Goal: Information Seeking & Learning: Find specific fact

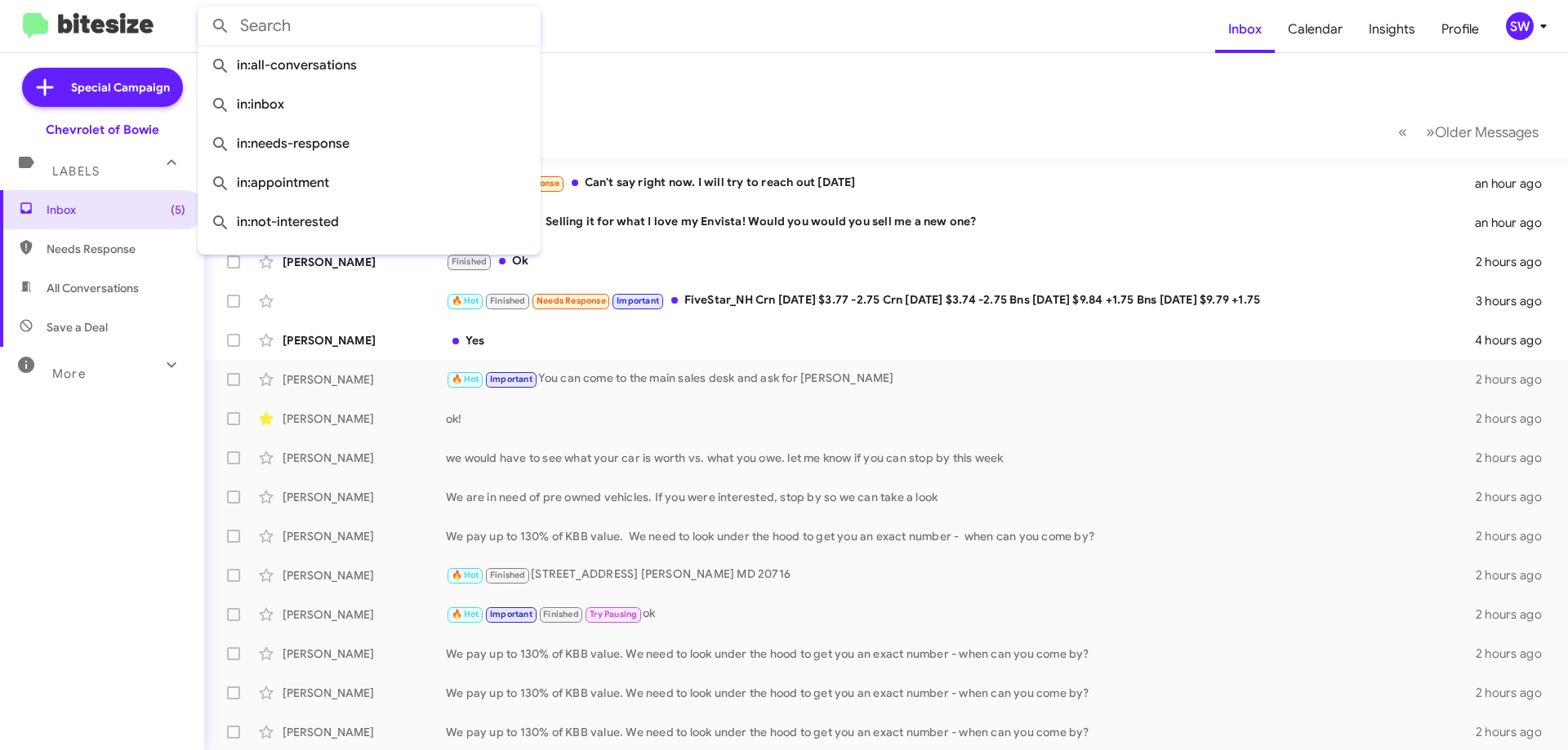
click at [331, 35] on input "text" at bounding box center [370, 26] width 343 height 39
drag, startPoint x: 86, startPoint y: 324, endPoint x: 189, endPoint y: 264, distance: 119.2
click at [87, 322] on span "Save a Deal" at bounding box center [77, 328] width 61 height 16
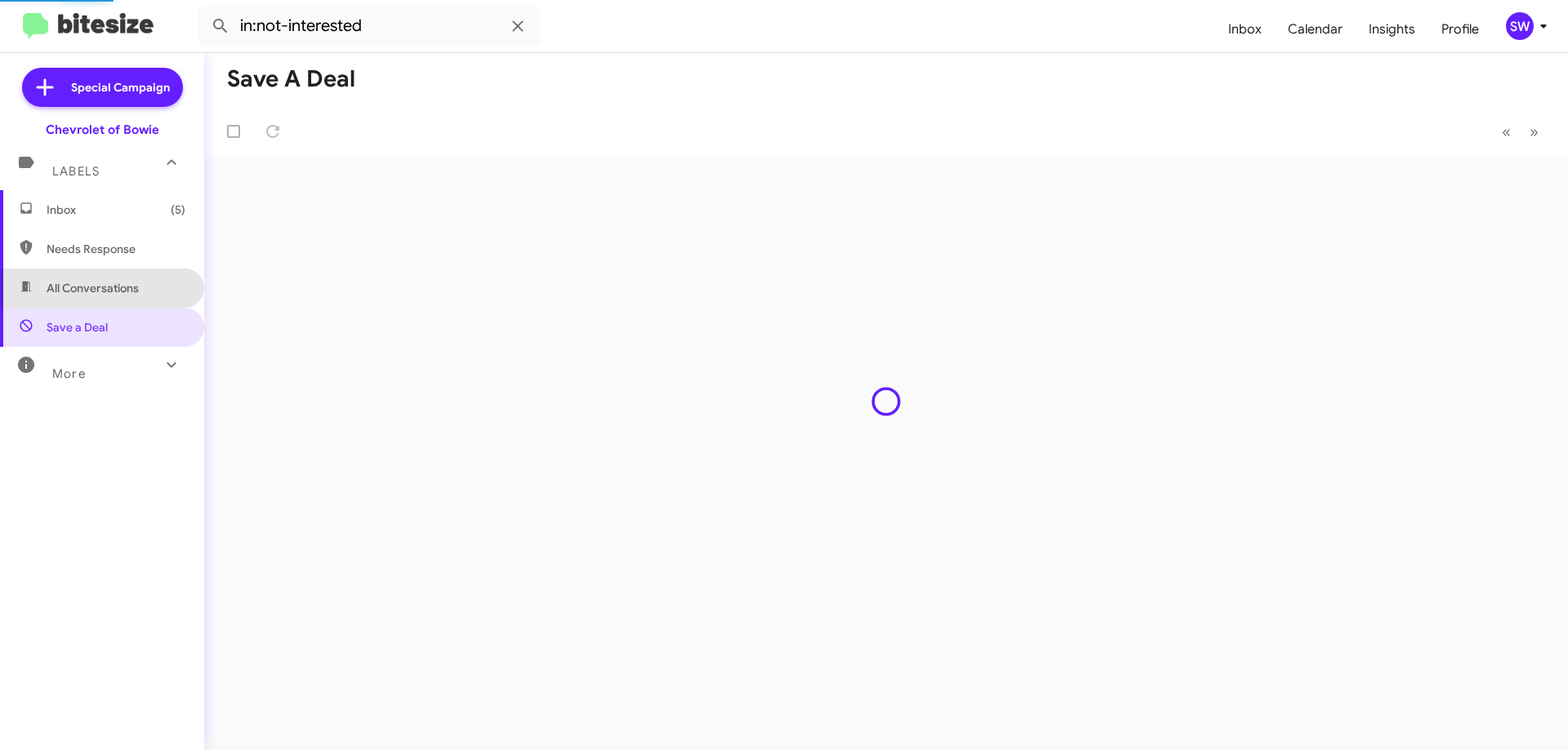
click at [102, 282] on span "All Conversations" at bounding box center [92, 288] width 92 height 16
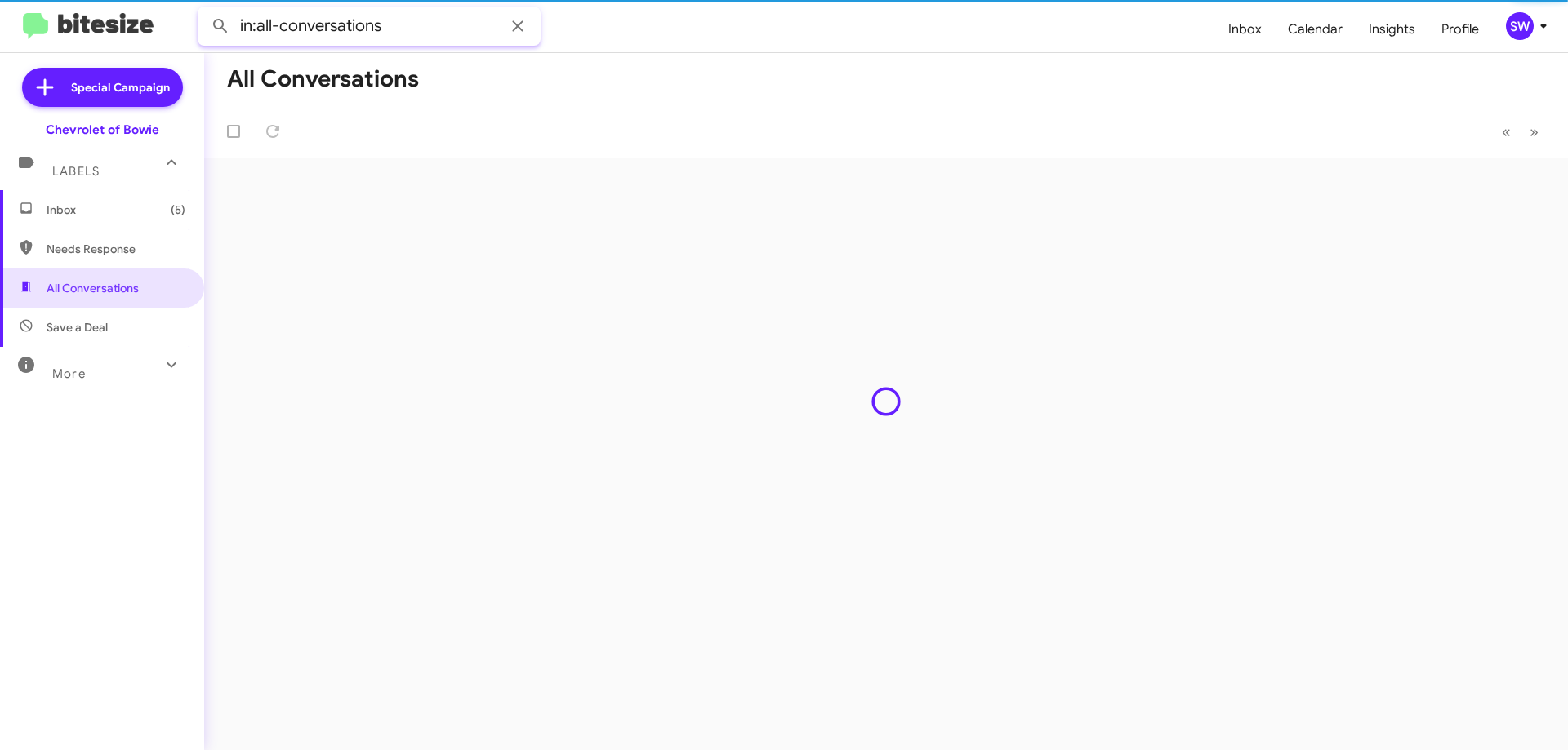
click at [433, 31] on input "in:all-conversations" at bounding box center [370, 26] width 343 height 39
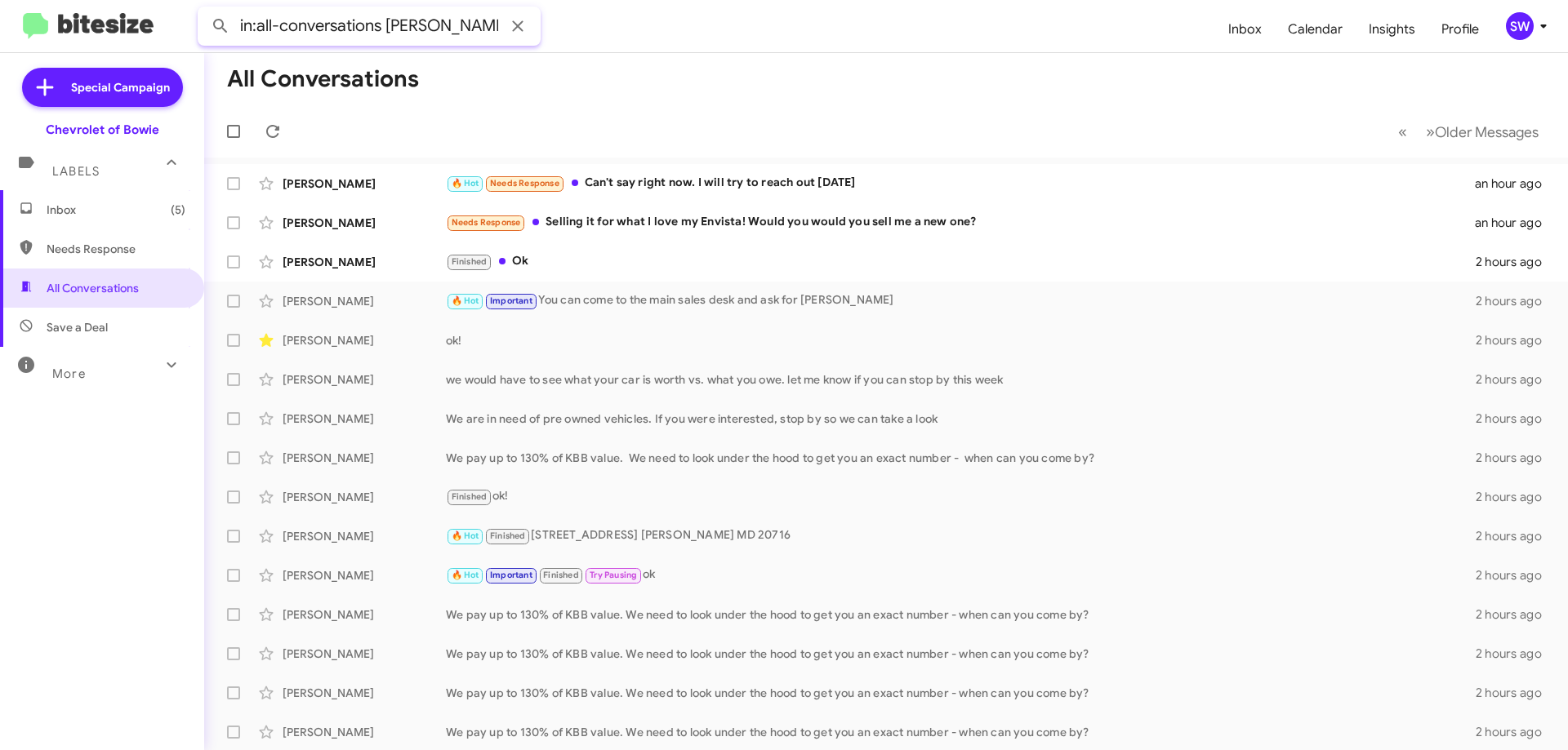
click at [204, 10] on button at bounding box center [221, 26] width 33 height 33
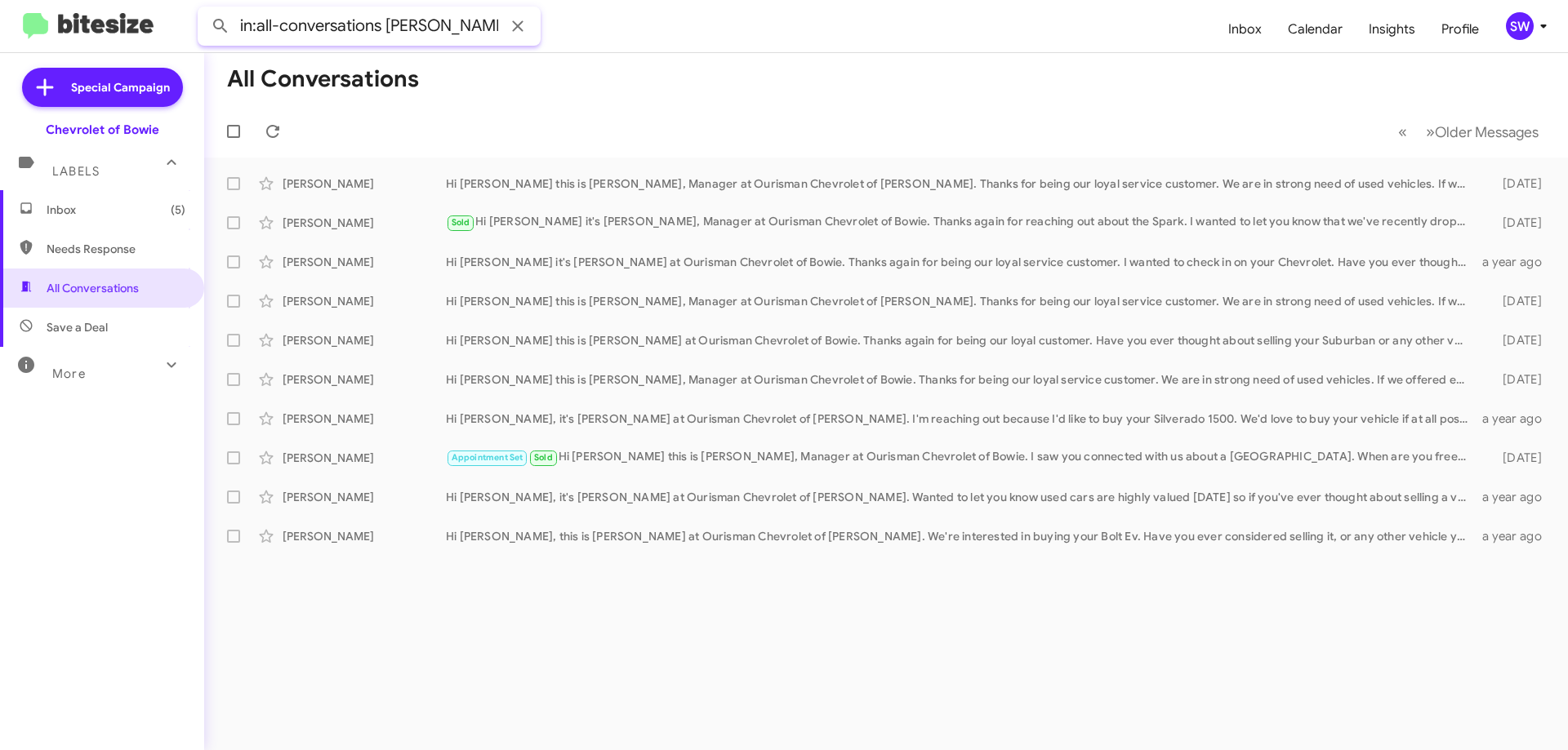
drag, startPoint x: 444, startPoint y: 29, endPoint x: 467, endPoint y: 45, distance: 28.0
click at [388, 37] on input "in:all-conversations [PERSON_NAME]" at bounding box center [370, 26] width 343 height 39
type input "in:all-conversations [PERSON_NAME]"
click at [204, 10] on button at bounding box center [221, 26] width 33 height 33
